Goal: Transaction & Acquisition: Purchase product/service

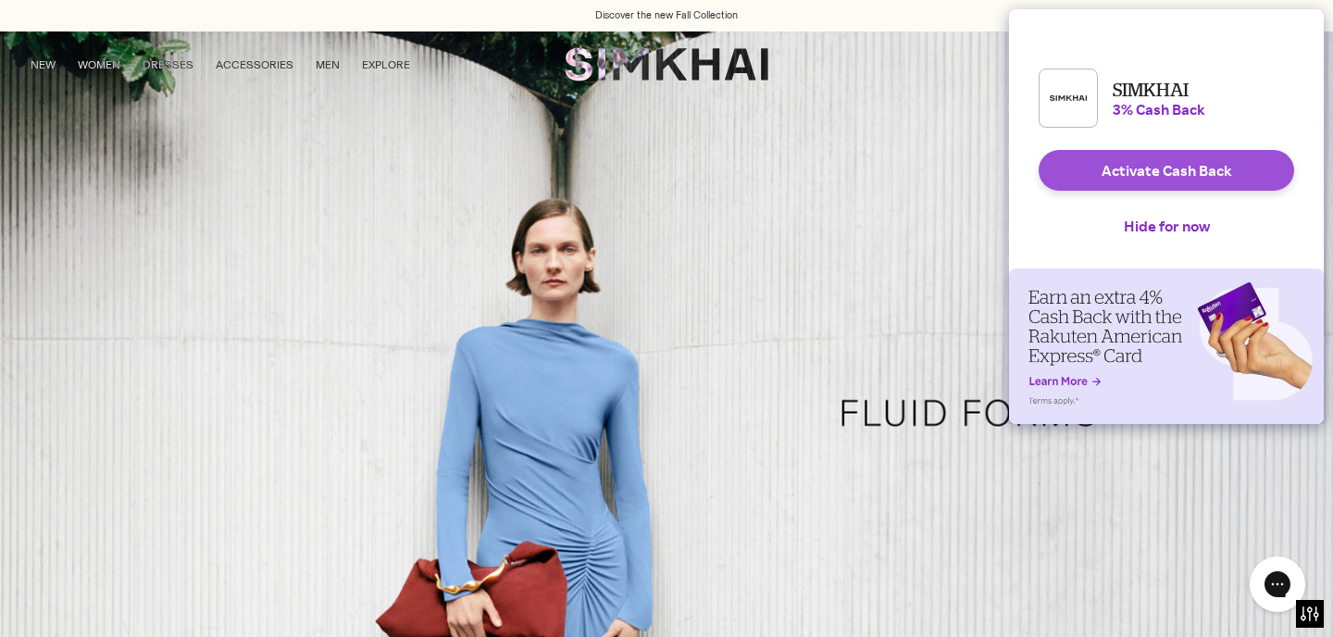
click at [1171, 189] on button "Activate Cash Back" at bounding box center [1165, 170] width 255 height 41
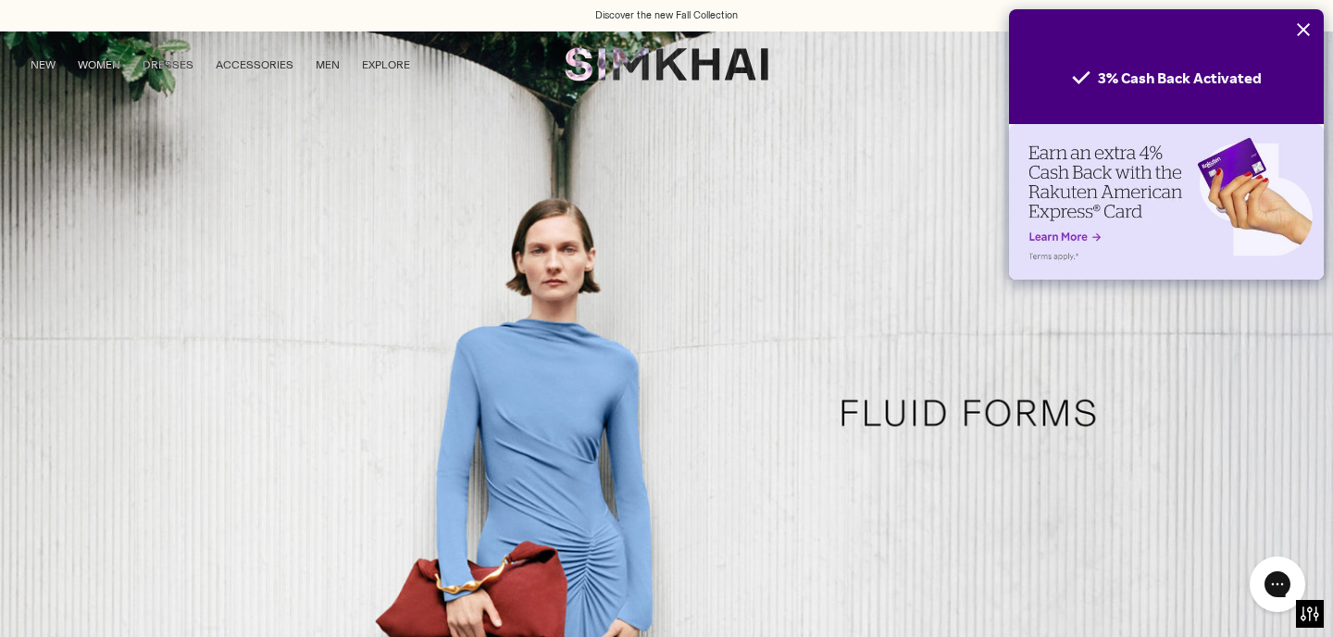
scroll to position [243, 0]
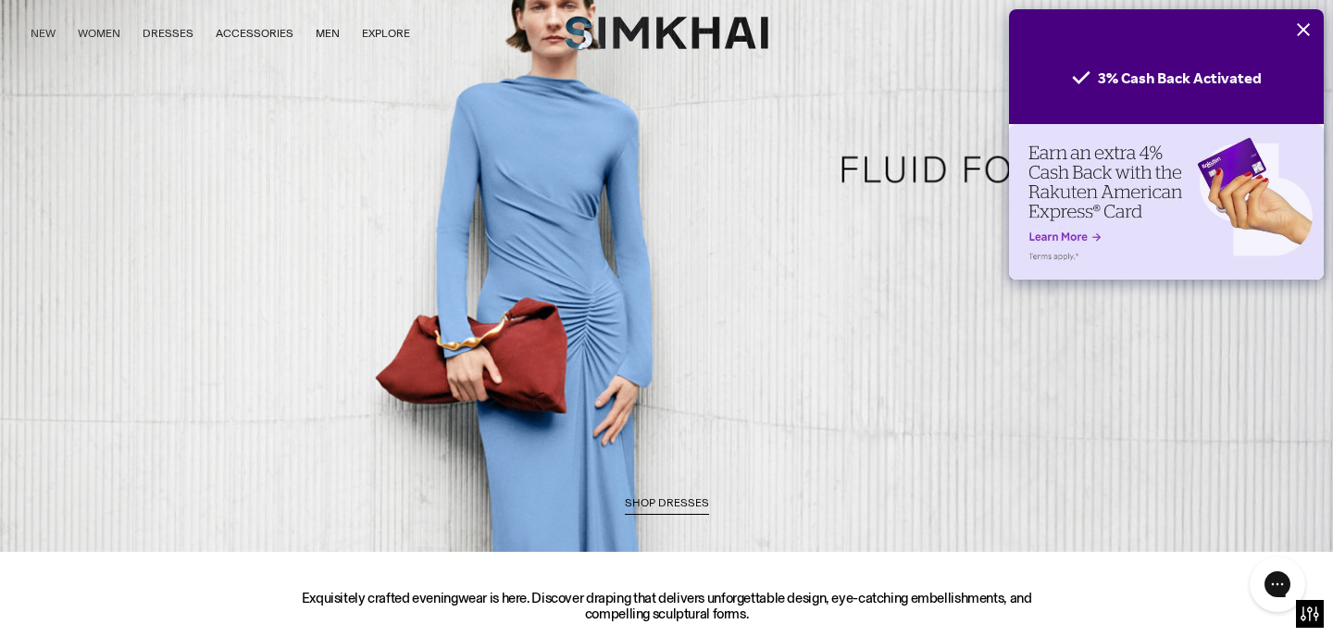
click at [1303, 32] on icon "Close" at bounding box center [1303, 29] width 15 height 15
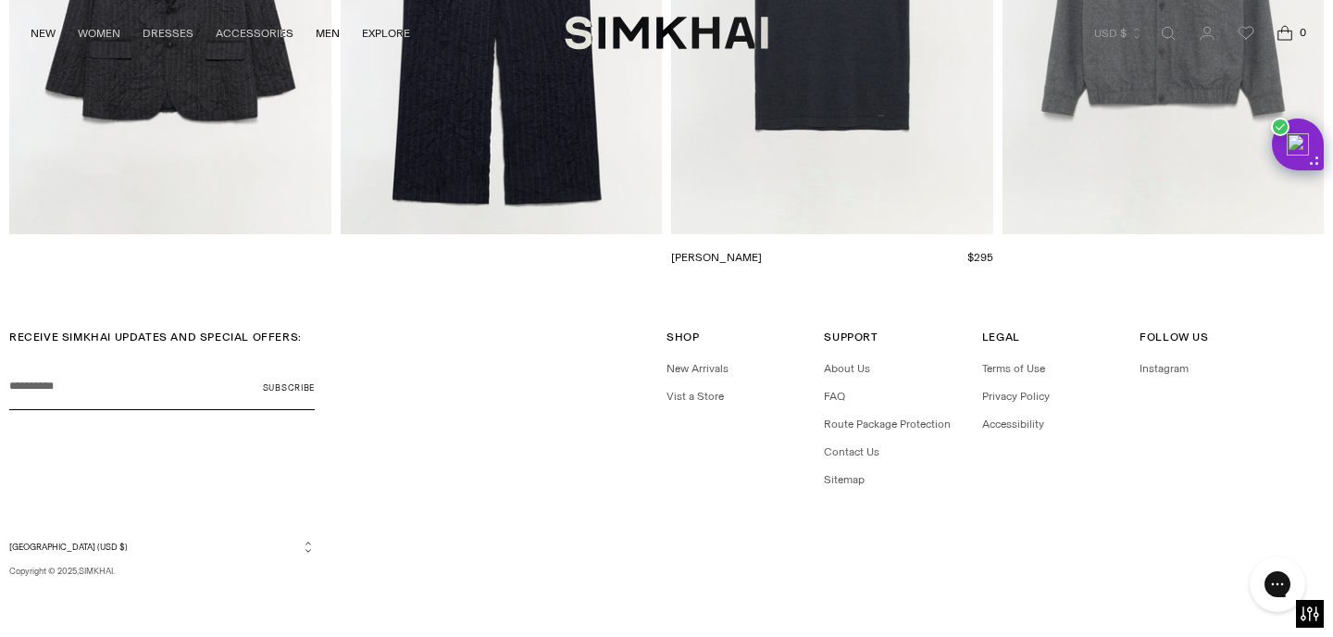
scroll to position [4275, 0]
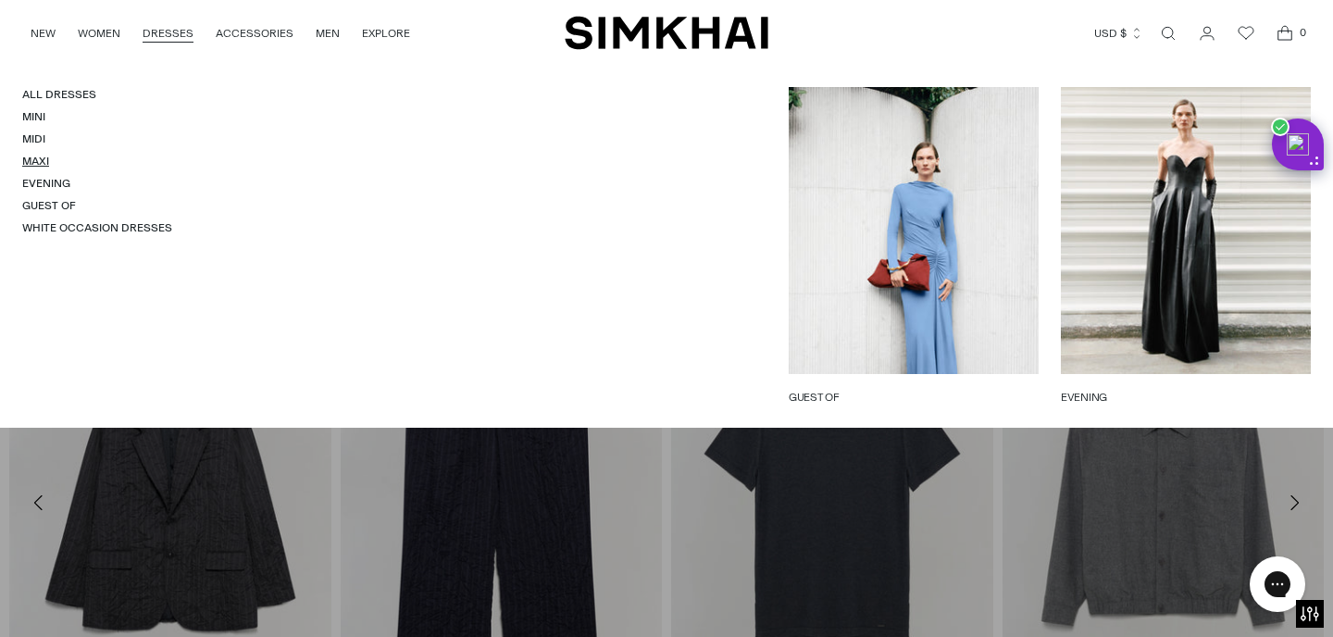
click at [37, 160] on link "Maxi" at bounding box center [35, 161] width 27 height 13
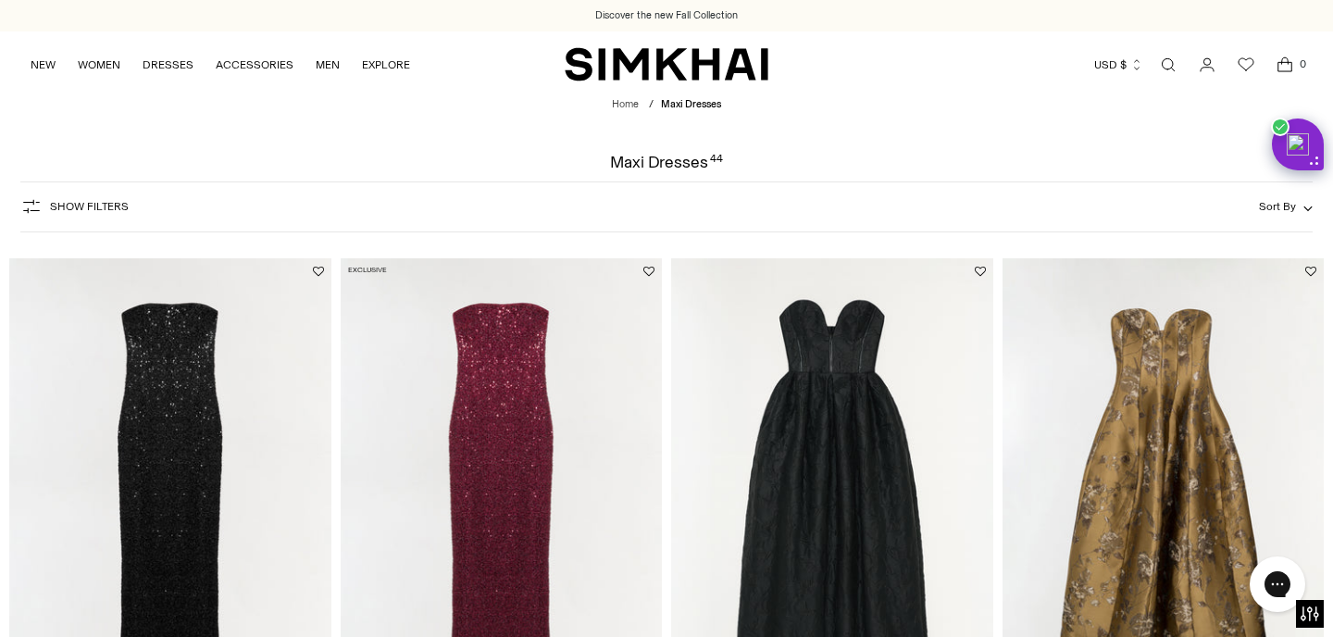
click at [1167, 68] on link "Open search modal" at bounding box center [1167, 64] width 37 height 37
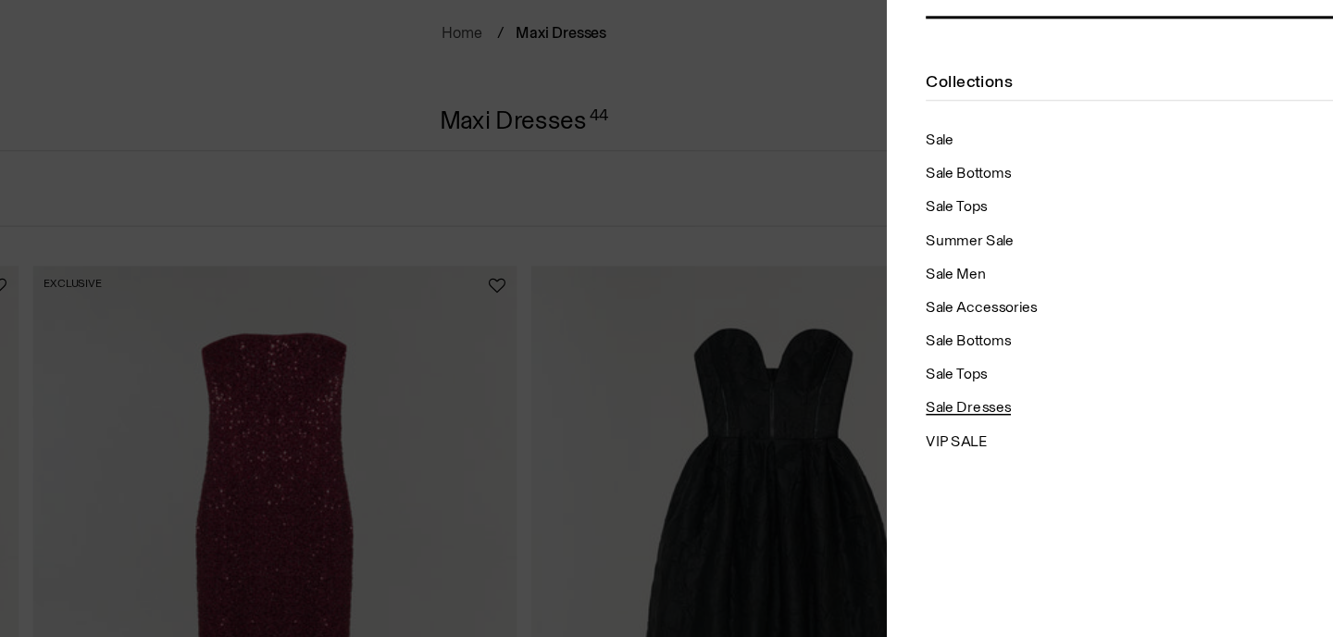
type input "****"
click at [956, 354] on div "Sale Dresses" at bounding box center [961, 352] width 56 height 15
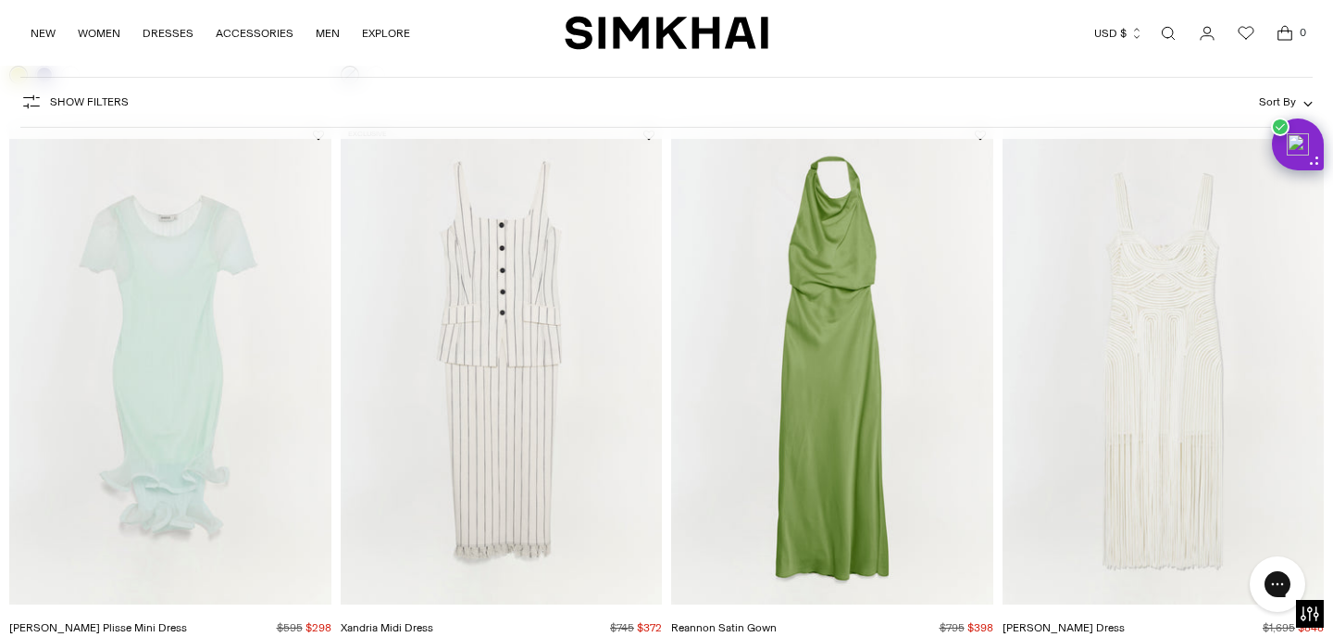
scroll to position [2013, 0]
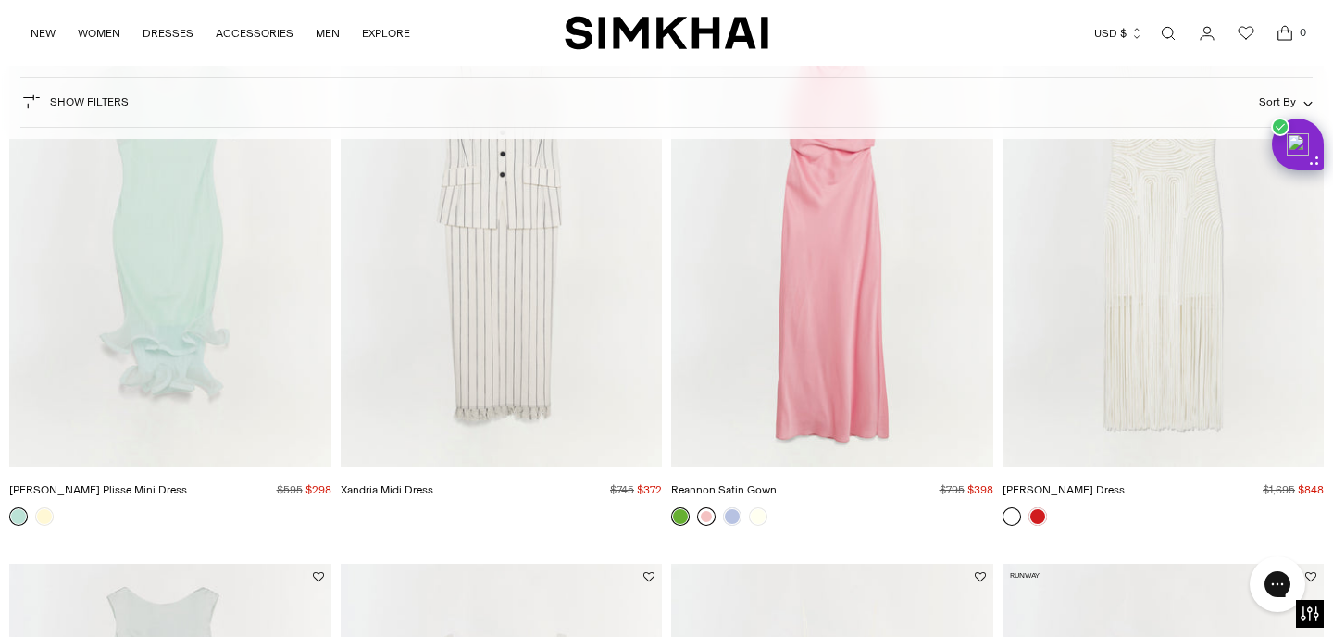
click at [706, 517] on link at bounding box center [706, 516] width 19 height 19
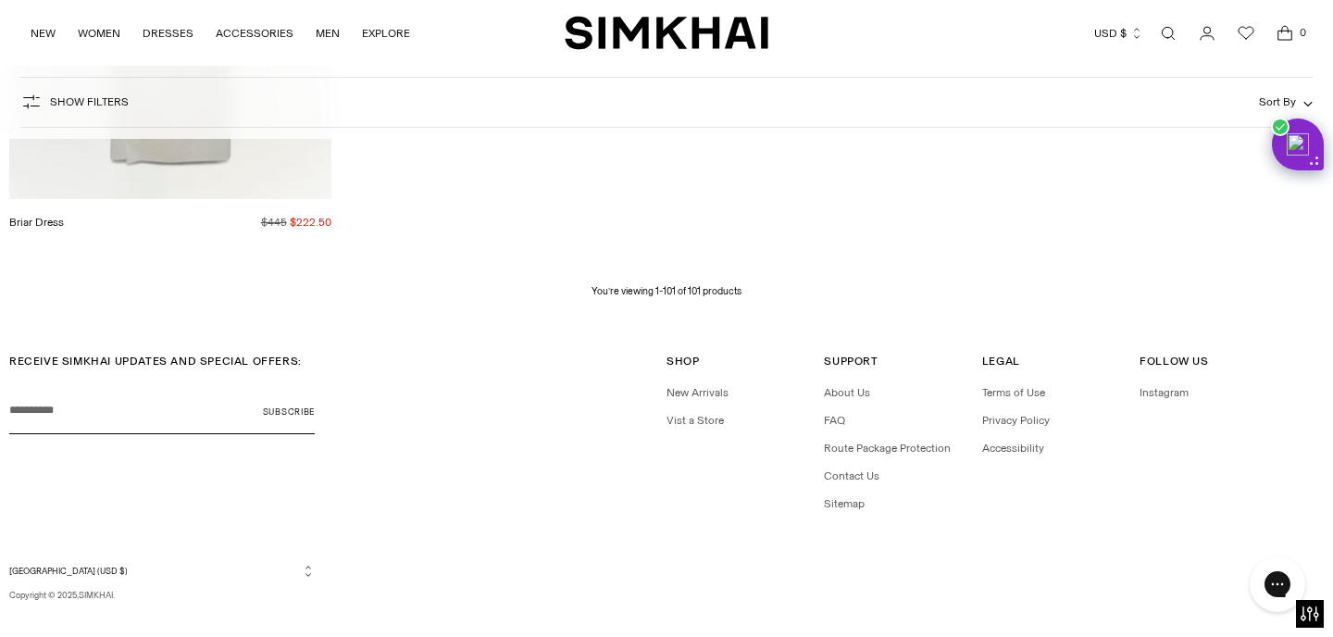
scroll to position [14959, 0]
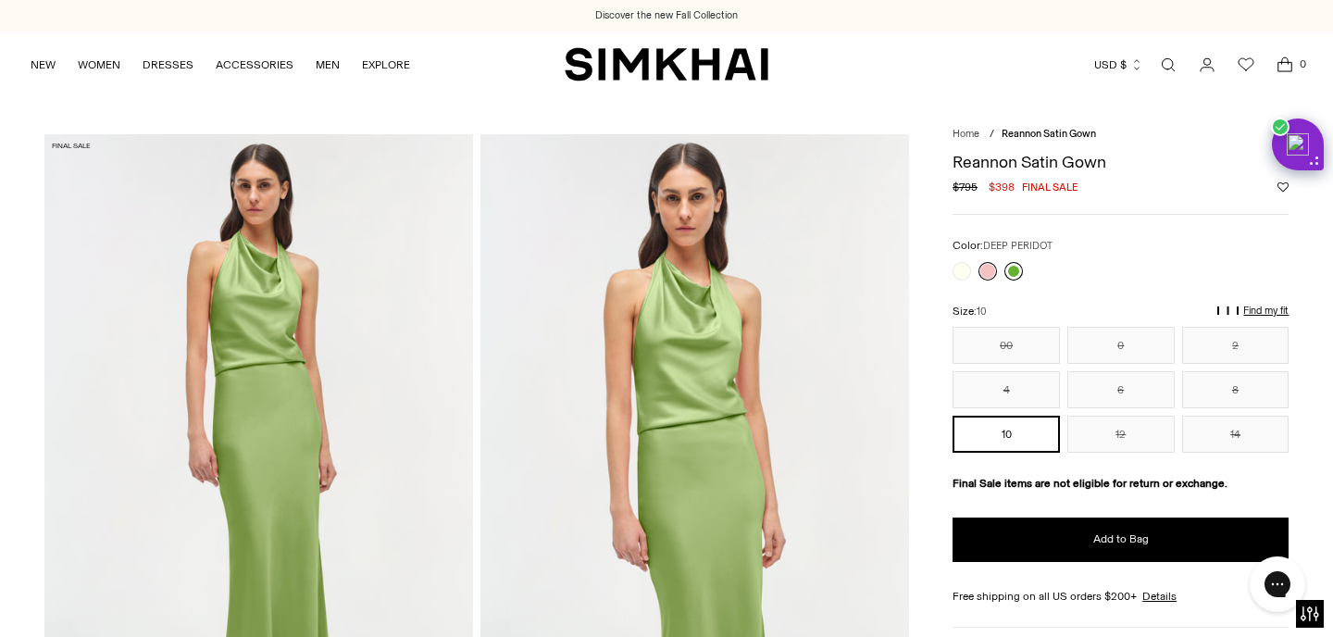
click at [1018, 275] on link at bounding box center [1013, 271] width 19 height 19
click at [1233, 383] on button "8" at bounding box center [1235, 389] width 107 height 37
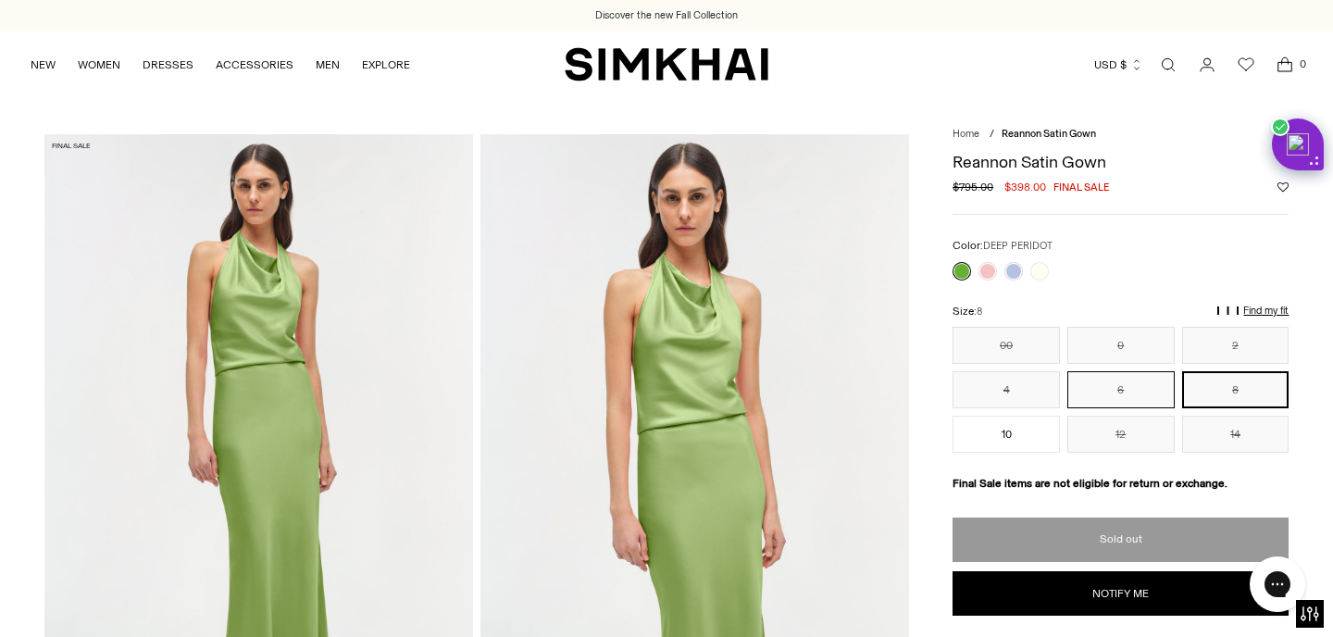
click at [1123, 398] on button "6" at bounding box center [1120, 389] width 107 height 37
click at [1025, 397] on button "4" at bounding box center [1005, 389] width 107 height 37
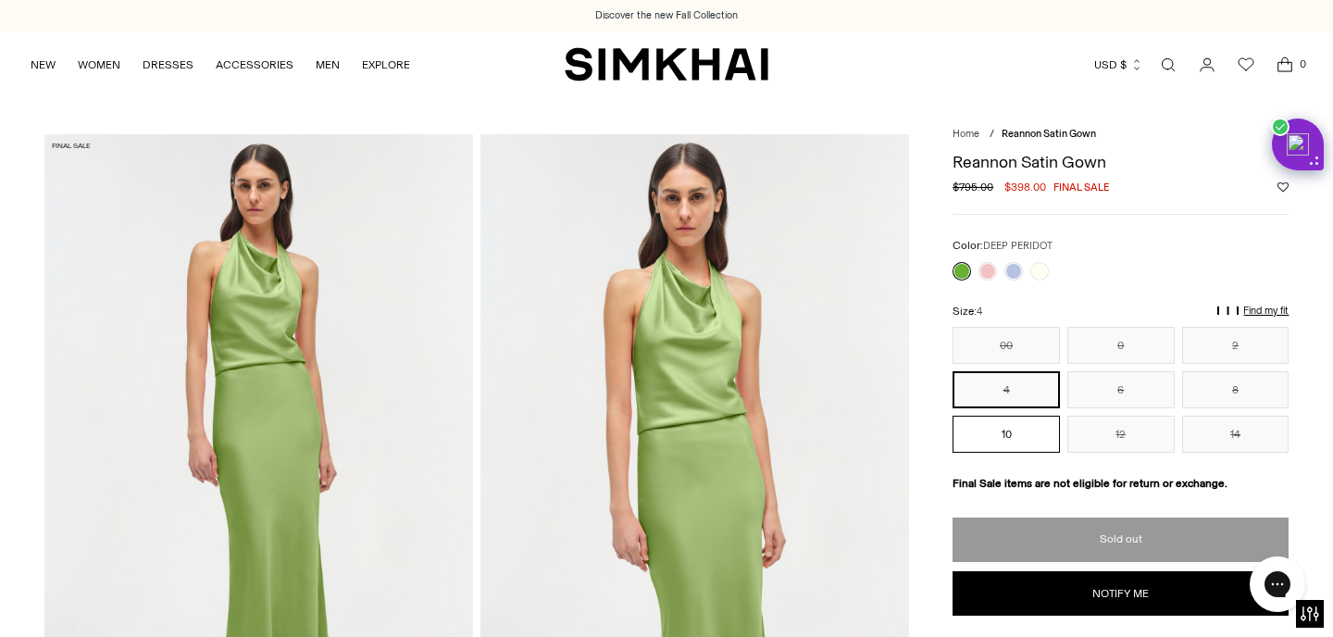
click at [1003, 444] on button "10" at bounding box center [1005, 434] width 107 height 37
